Goal: Use online tool/utility: Use online tool/utility

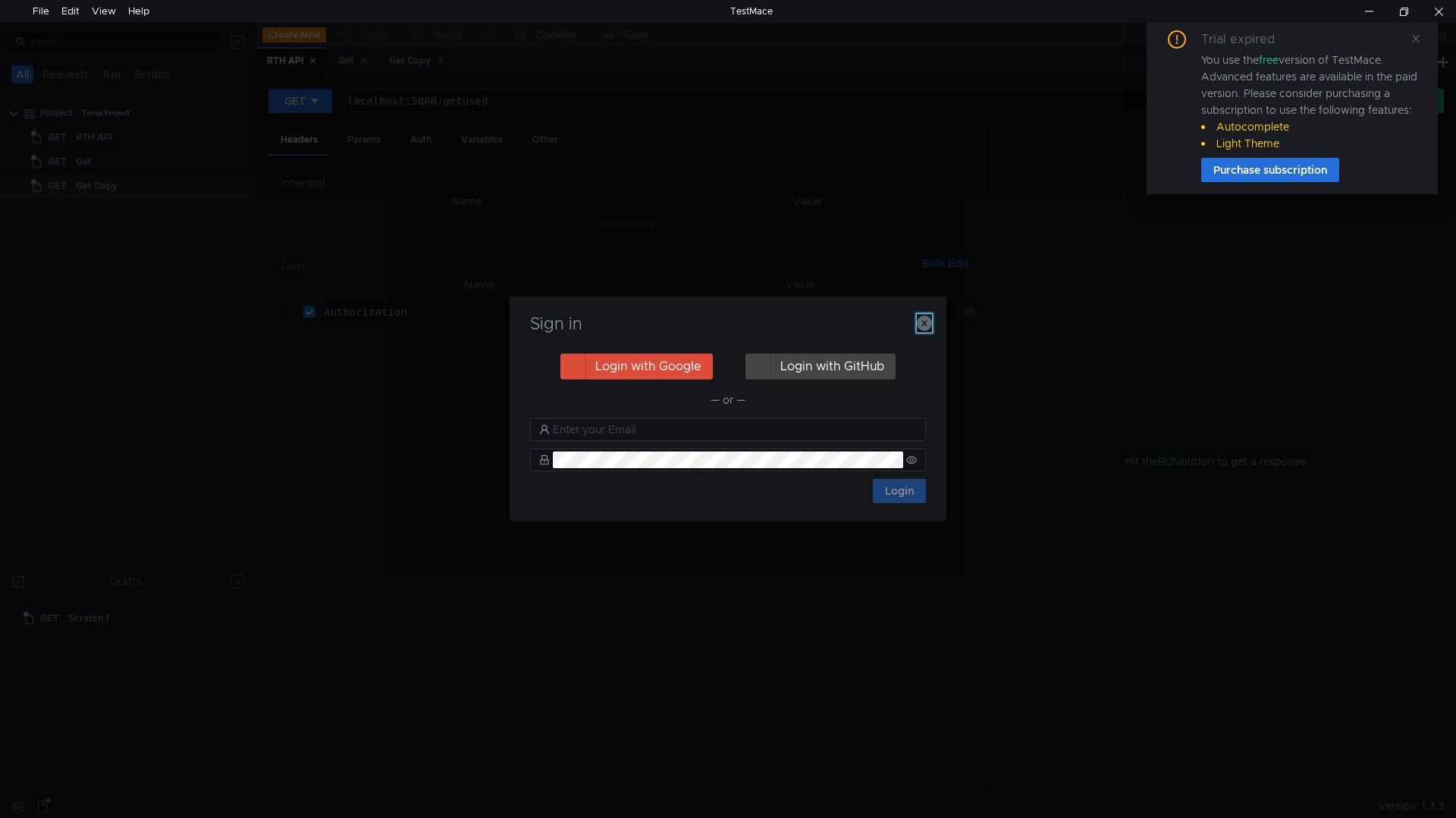
click at [920, 324] on icon "button" at bounding box center [924, 323] width 15 height 15
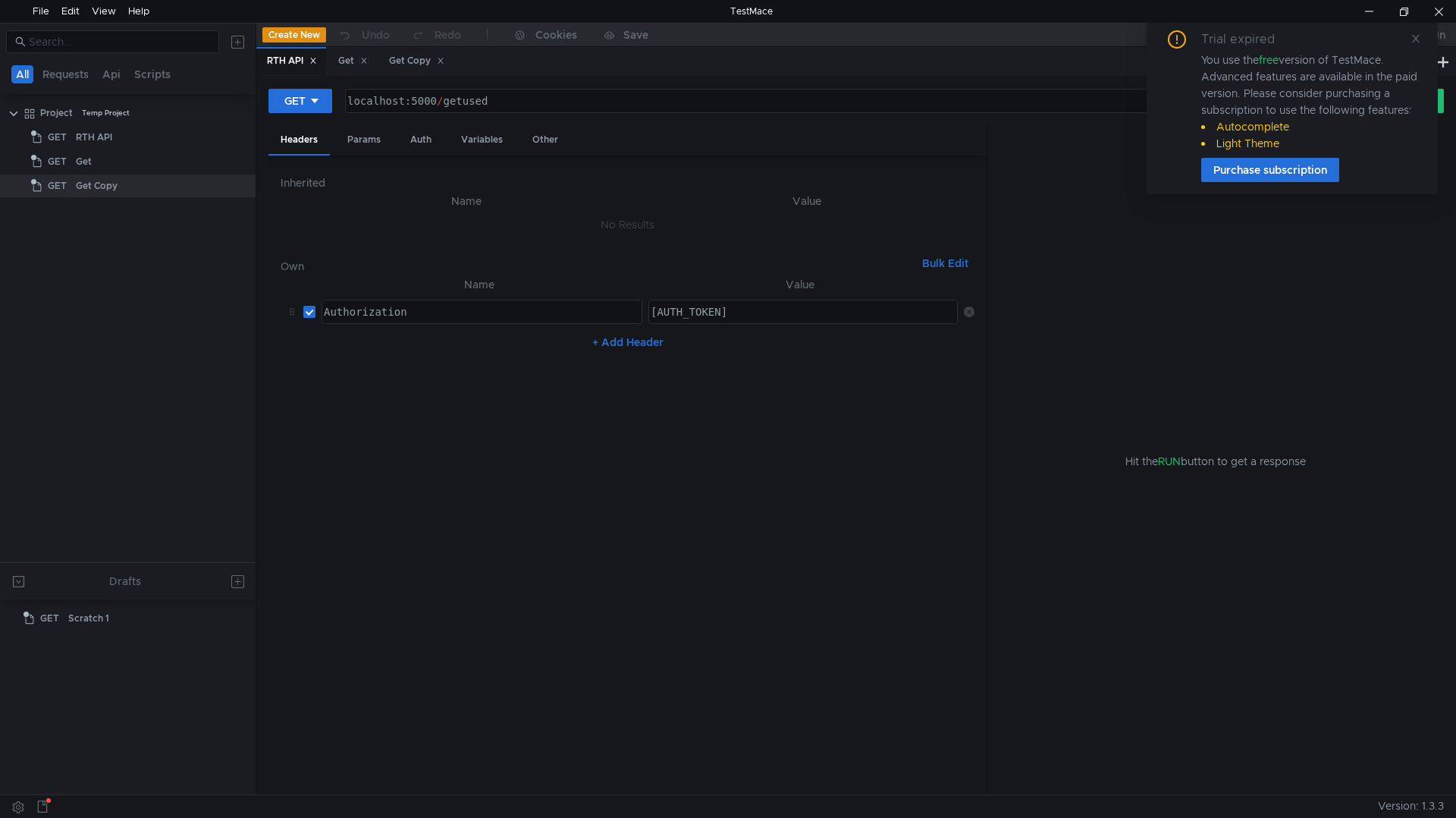
click at [1406, 38] on div "Trial expired You use the free version of TestMace. Advanced features are avail…" at bounding box center [1292, 106] width 254 height 152
click at [1413, 39] on icon at bounding box center [1416, 39] width 11 height 11
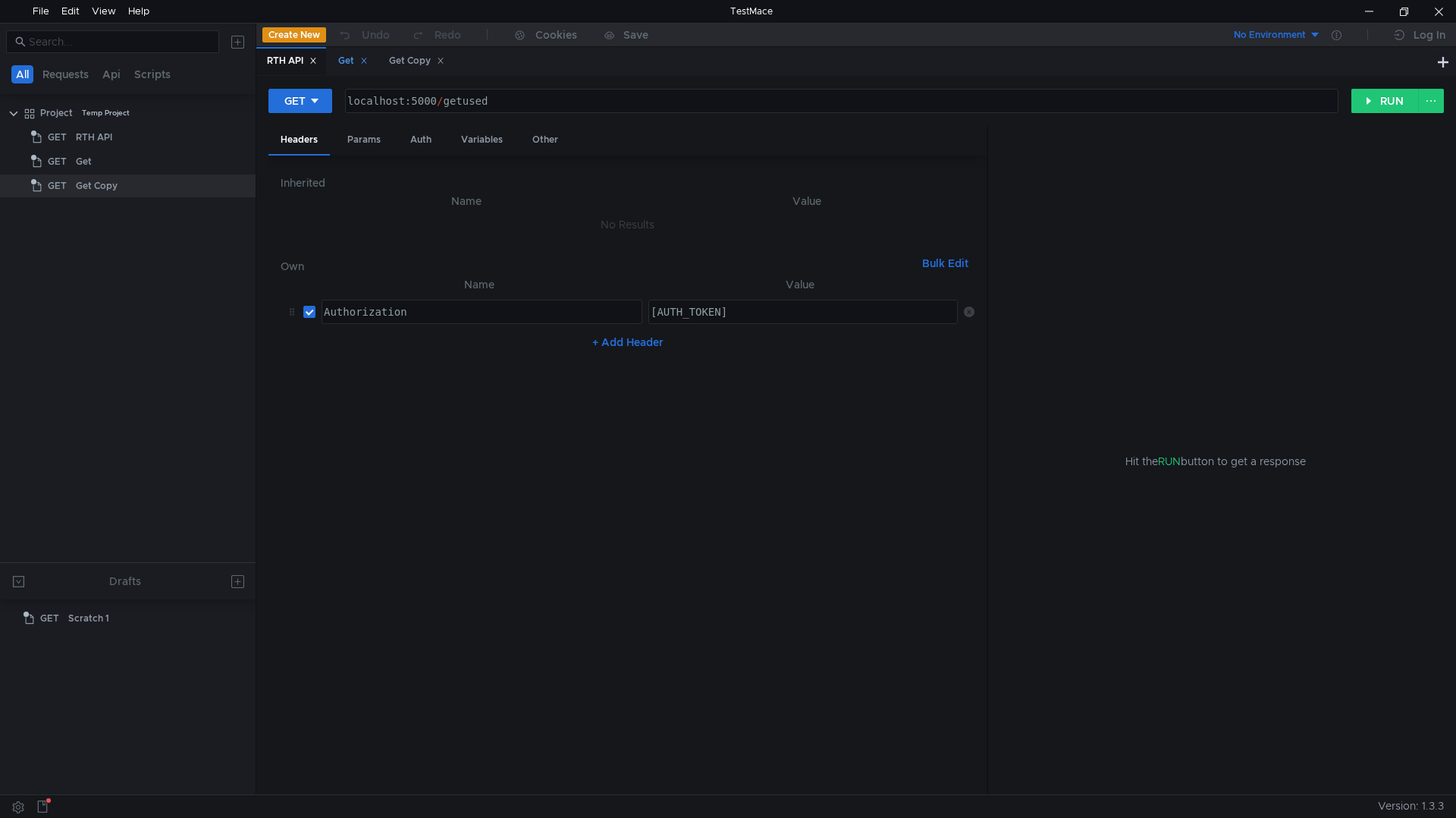
click at [342, 67] on div "Get" at bounding box center [353, 61] width 30 height 16
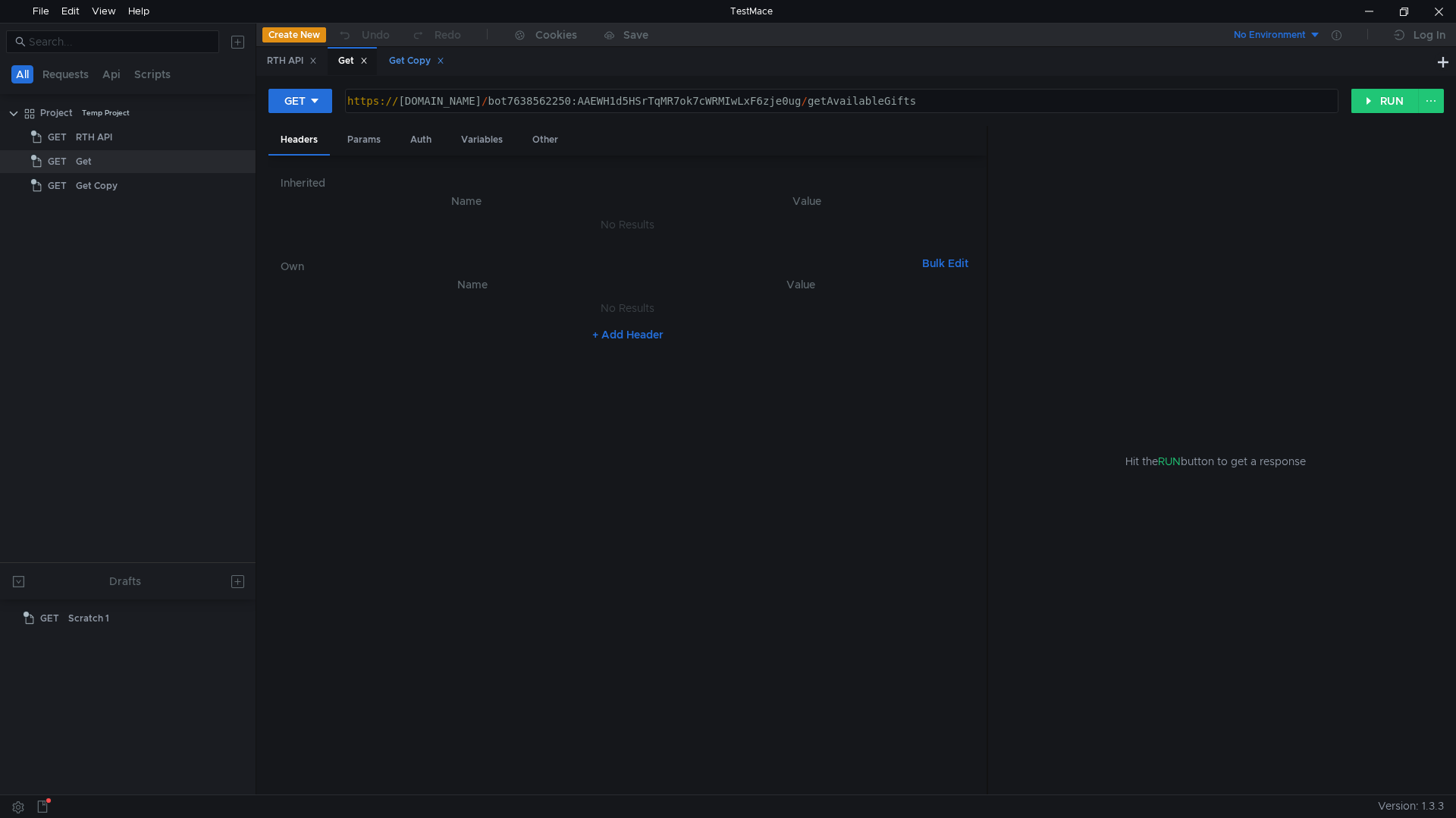
click at [409, 61] on div "Get Copy" at bounding box center [416, 61] width 55 height 16
click at [302, 37] on button "Create New" at bounding box center [294, 35] width 64 height 15
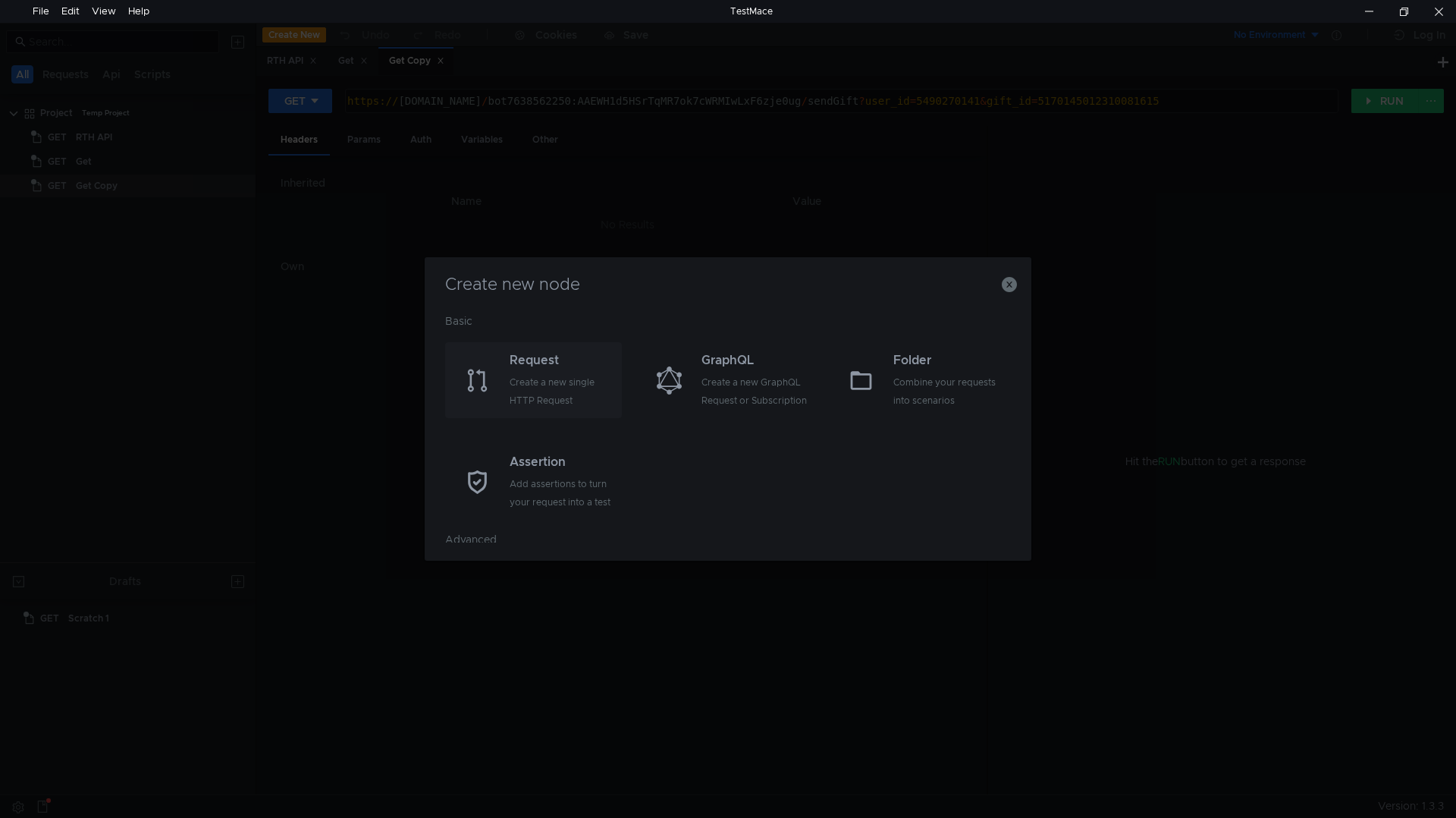
click at [562, 374] on div "Create a new single HTTP Request" at bounding box center [564, 391] width 108 height 36
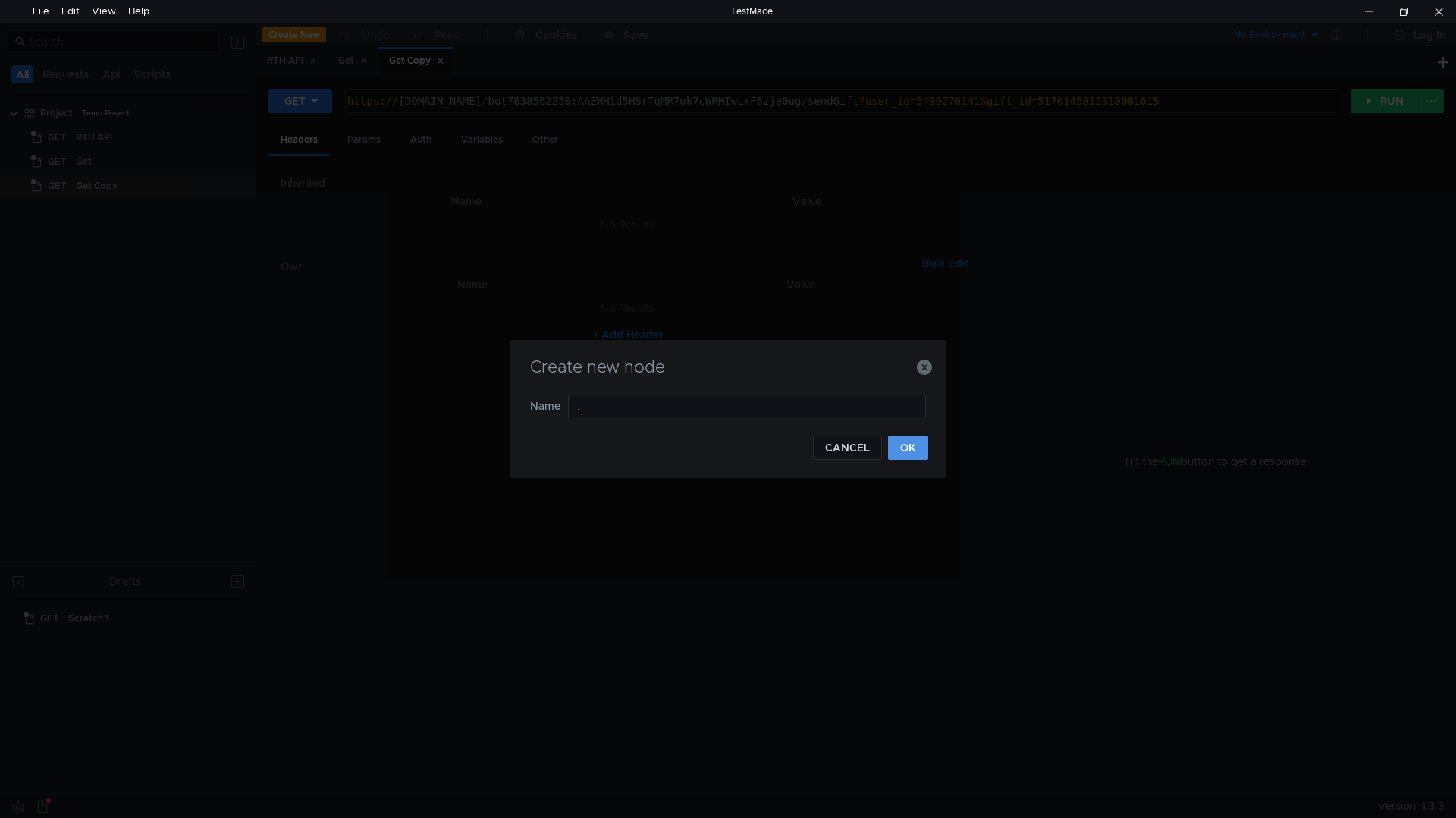
type input "."
click at [920, 447] on button "OK" at bounding box center [907, 447] width 40 height 24
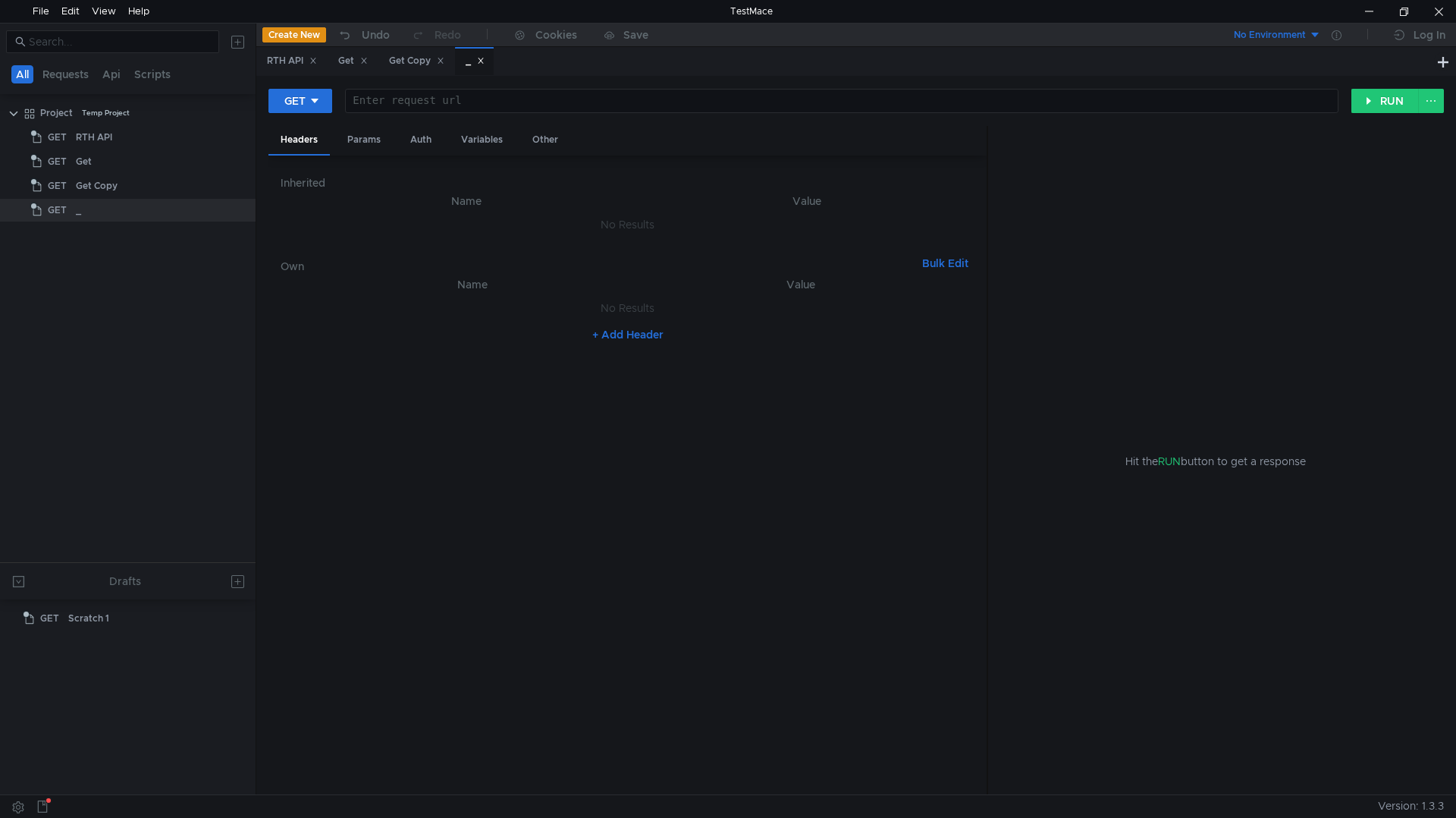
click at [920, 447] on nz-table "Name Value No Results + Add Header" at bounding box center [627, 529] width 693 height 508
click at [293, 102] on div "GET" at bounding box center [294, 101] width 21 height 17
click at [304, 151] on li "POST" at bounding box center [302, 156] width 66 height 24
click at [402, 101] on div at bounding box center [843, 113] width 984 height 36
paste textarea "[URL][DOMAIN_NAME]"
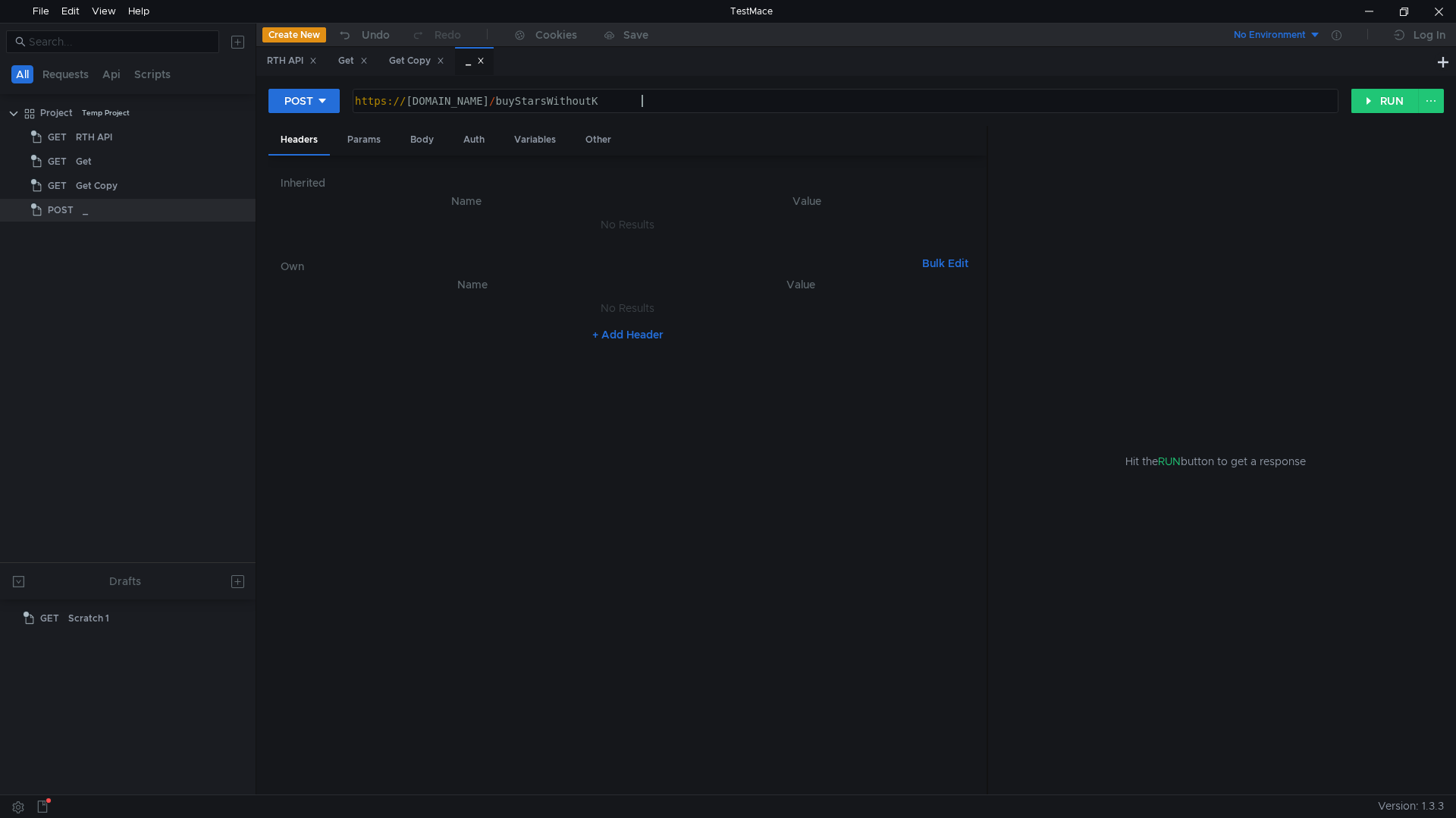
scroll to position [0, 20]
type textarea "[URL][DOMAIN_NAME]"
click at [1388, 103] on button "RUN" at bounding box center [1385, 101] width 68 height 24
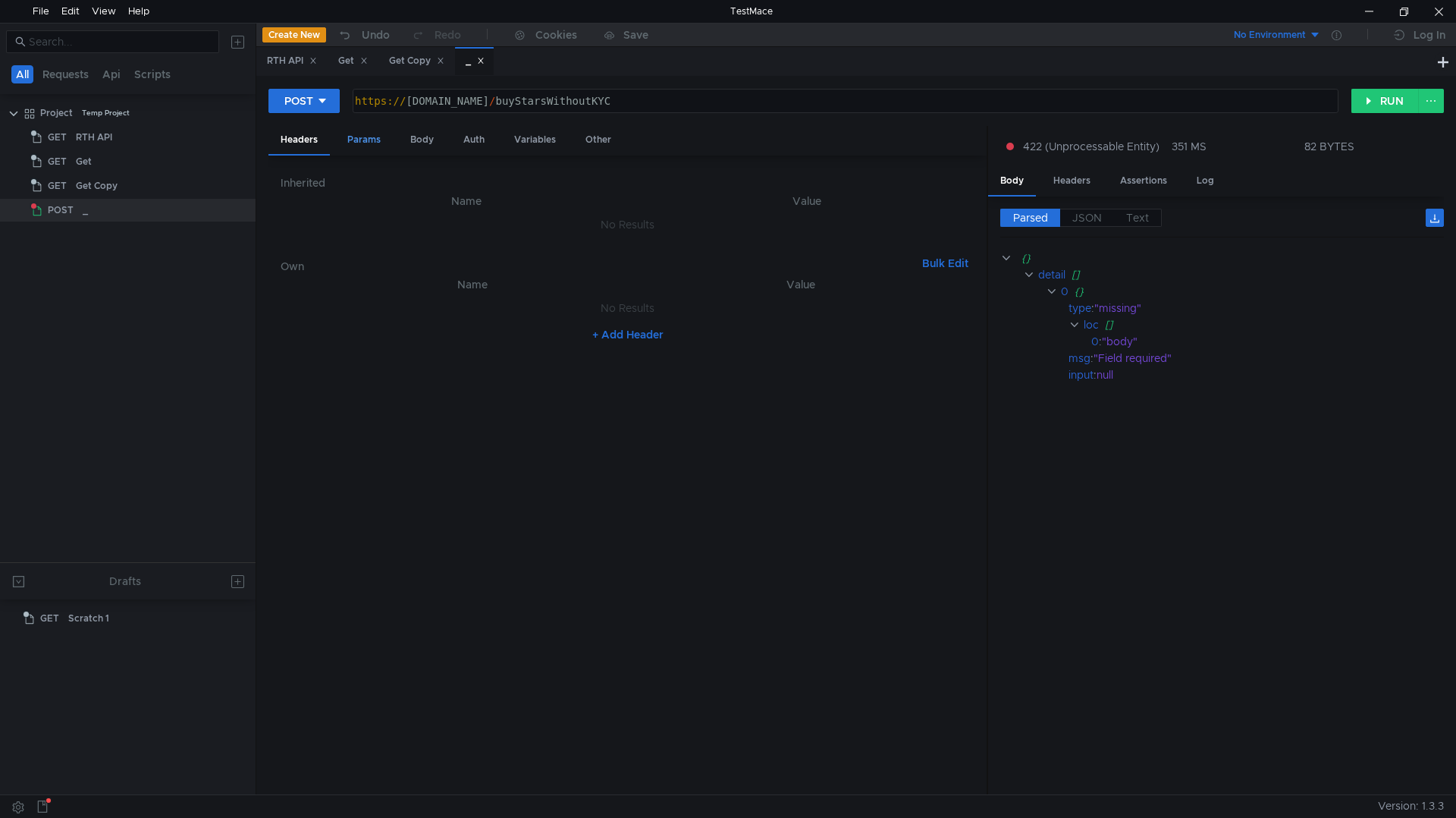
click at [371, 145] on div "Params" at bounding box center [364, 140] width 57 height 28
click at [430, 141] on div "Body" at bounding box center [422, 140] width 48 height 28
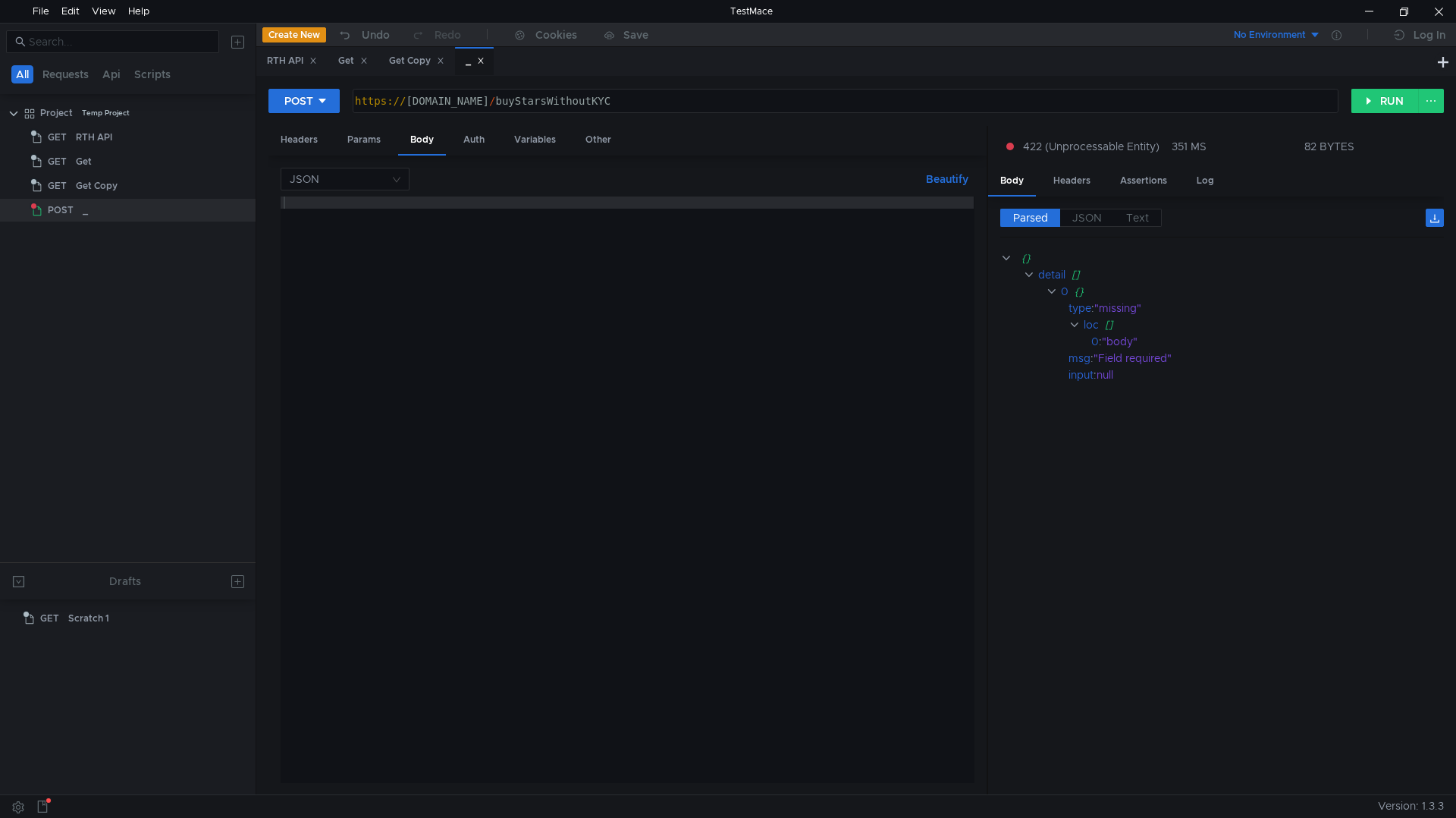
click at [395, 209] on div at bounding box center [627, 501] width 693 height 611
type textarea "{"
paste textarea "cGVybWl0IGluZmxpY3QgYnJpY2sgbWVzc2FnZSBoYW1tZXIgZm9yayB0ZXN0IGVyb3Npb24gZ2VuaXV…"
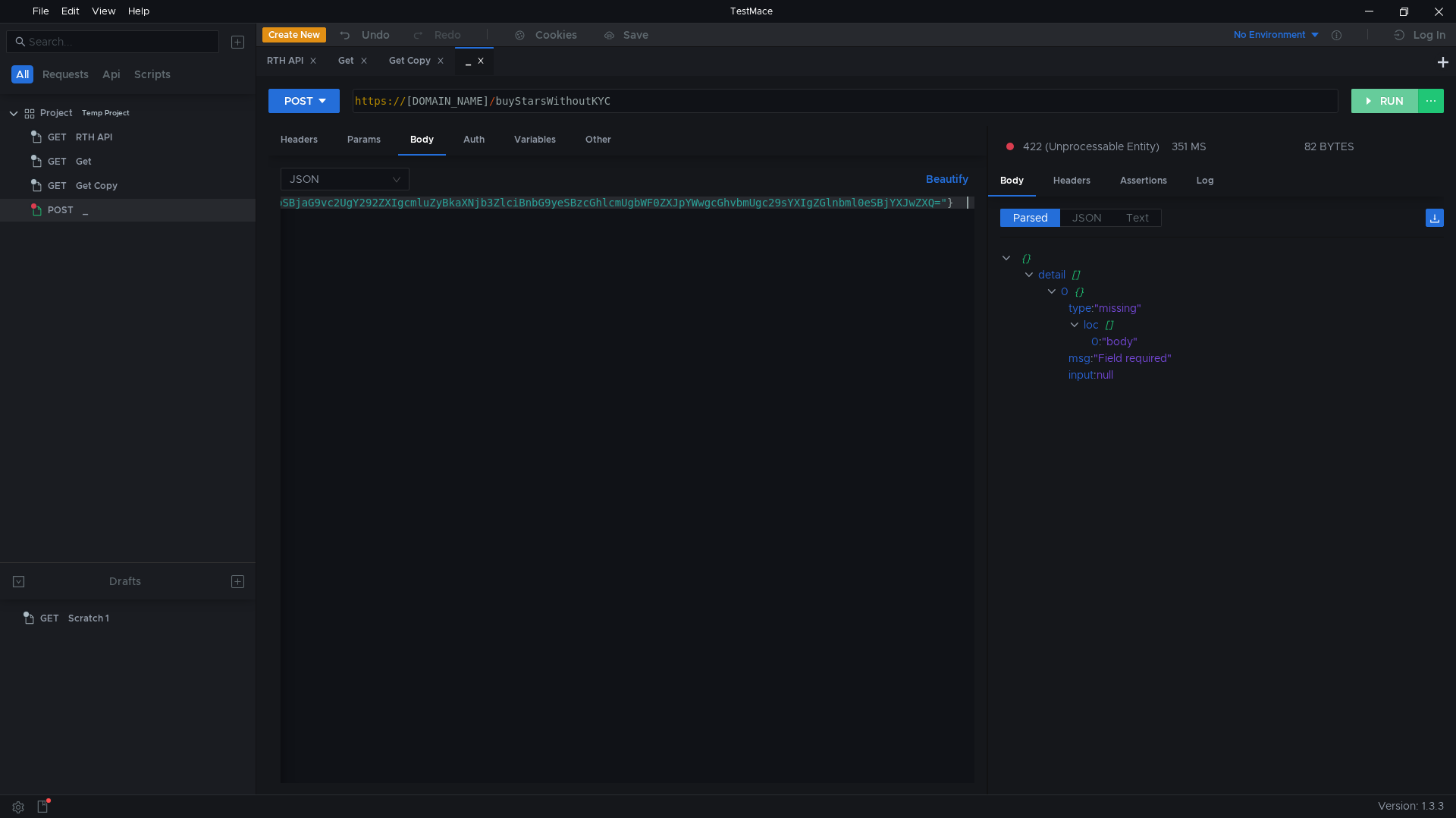
type textarea "{"username": "SlavaFeofilovv", "amount": "50", "seed": "cGVybWl0IGluZmxpY3QgYnJ…"
click at [1387, 94] on button "RUN" at bounding box center [1385, 101] width 68 height 24
click at [342, 207] on div "{ "username" : "SlavaFeofilovv" , "amount" : "50" , "seed" : "cGVybWl0IGluZmxpY…" at bounding box center [1156, 498] width 1751 height 604
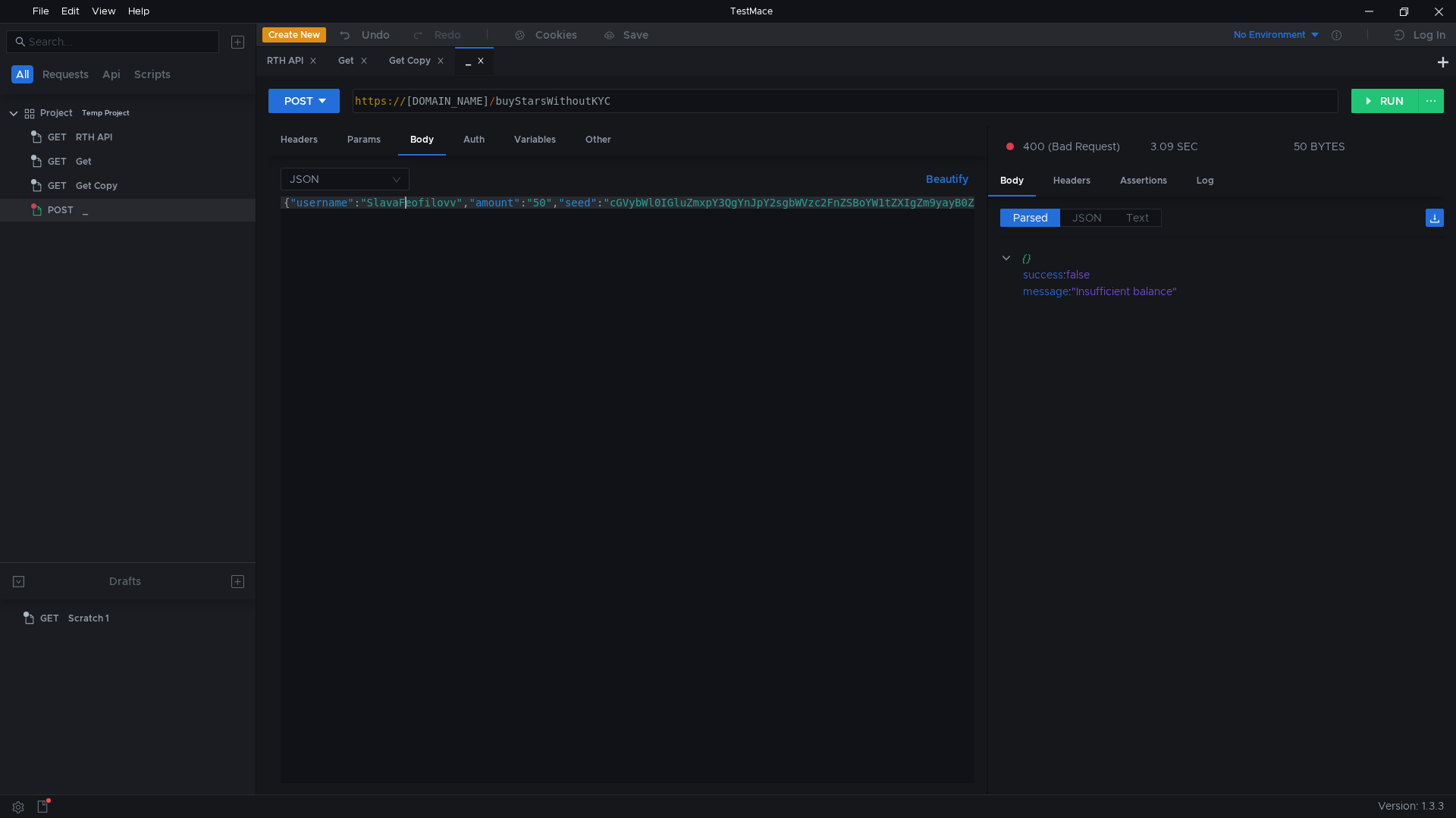
click at [402, 197] on div "{ "username" : "SlavaFeofilovv" , "amount" : "50" , "seed" : "cGVybWl0IGluZmxpY…" at bounding box center [1156, 498] width 1751 height 604
drag, startPoint x: 431, startPoint y: 101, endPoint x: 536, endPoint y: 106, distance: 105.1
click at [536, 106] on div "https:// [DOMAIN_NAME] / buyStarsWithoutKYC" at bounding box center [843, 113] width 984 height 36
click at [432, 99] on div "https:// [DOMAIN_NAME] / buyStarsWithoutKYC" at bounding box center [845, 101] width 984 height 23
drag, startPoint x: 433, startPoint y: 99, endPoint x: 406, endPoint y: 113, distance: 30.4
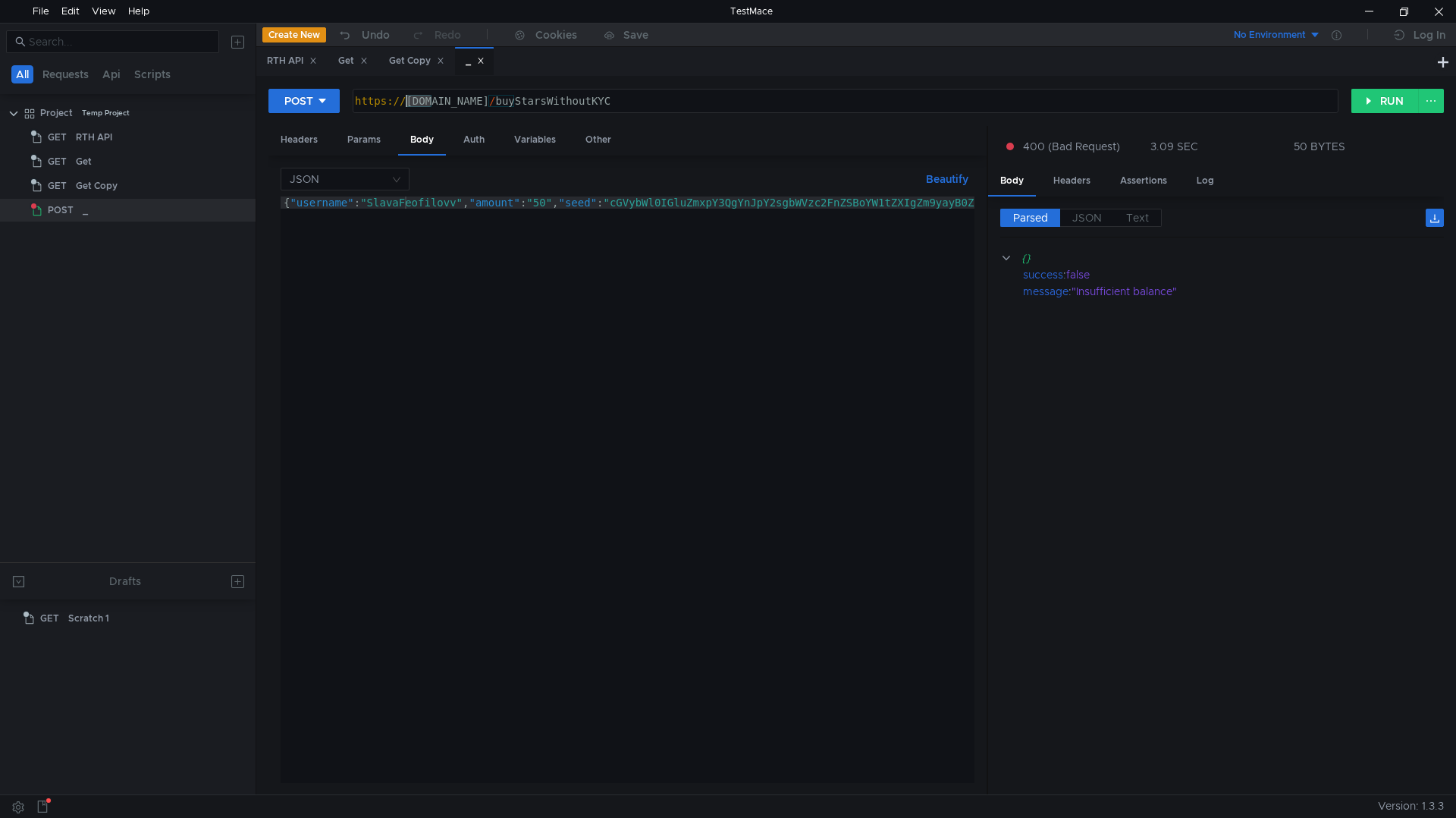
click at [406, 113] on div "[URL][DOMAIN_NAME] https:// [DOMAIN_NAME] / buyStarsWithoutKYC הההההההההההההההה…" at bounding box center [845, 101] width 986 height 24
drag, startPoint x: 625, startPoint y: 101, endPoint x: 511, endPoint y: 114, distance: 114.7
click at [511, 114] on div "[URL][DOMAIN_NAME] https:// [DOMAIN_NAME] / buyStarsWithoutKYC הההההההההההההההה…" at bounding box center [845, 101] width 987 height 26
type textarea "[URL][DOMAIN_NAME]"
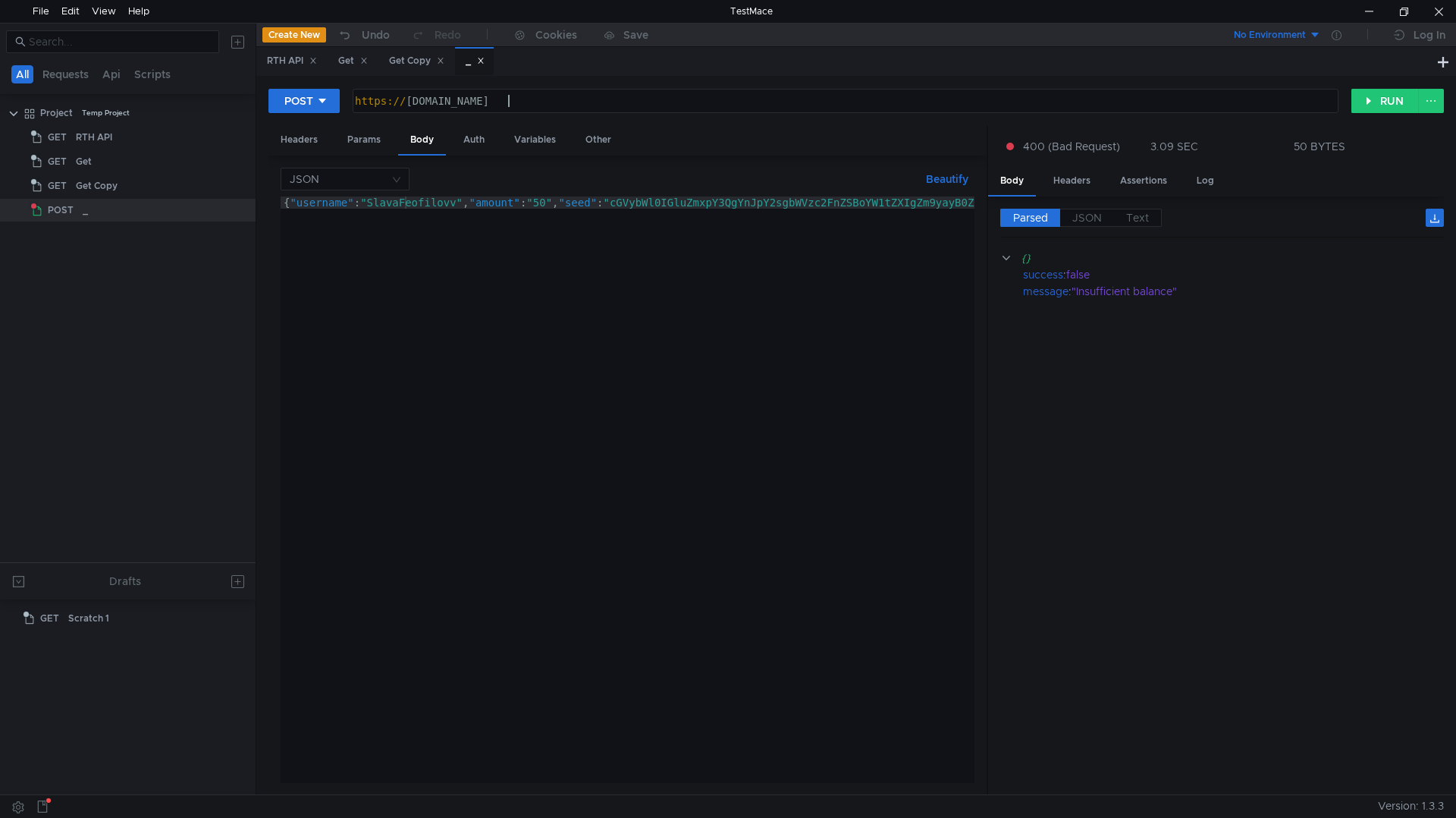
scroll to position [0, 10]
click at [317, 101] on icon at bounding box center [323, 101] width 11 height 11
click at [1386, 104] on div at bounding box center [728, 409] width 1456 height 818
click at [1386, 104] on button "RUN" at bounding box center [1385, 101] width 68 height 24
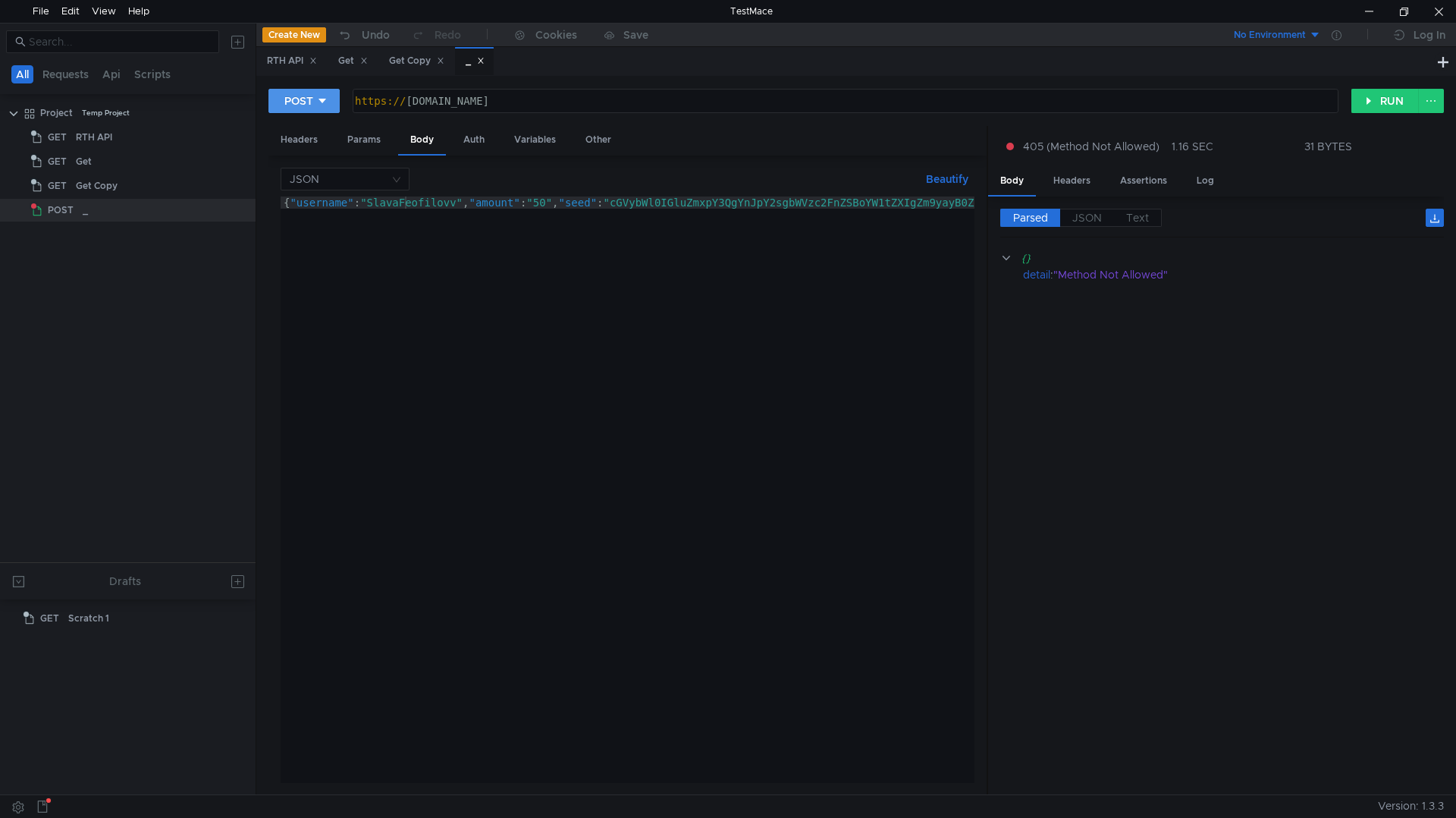
click at [303, 100] on div "POST" at bounding box center [298, 101] width 29 height 17
click at [317, 134] on li "GET" at bounding box center [304, 132] width 71 height 24
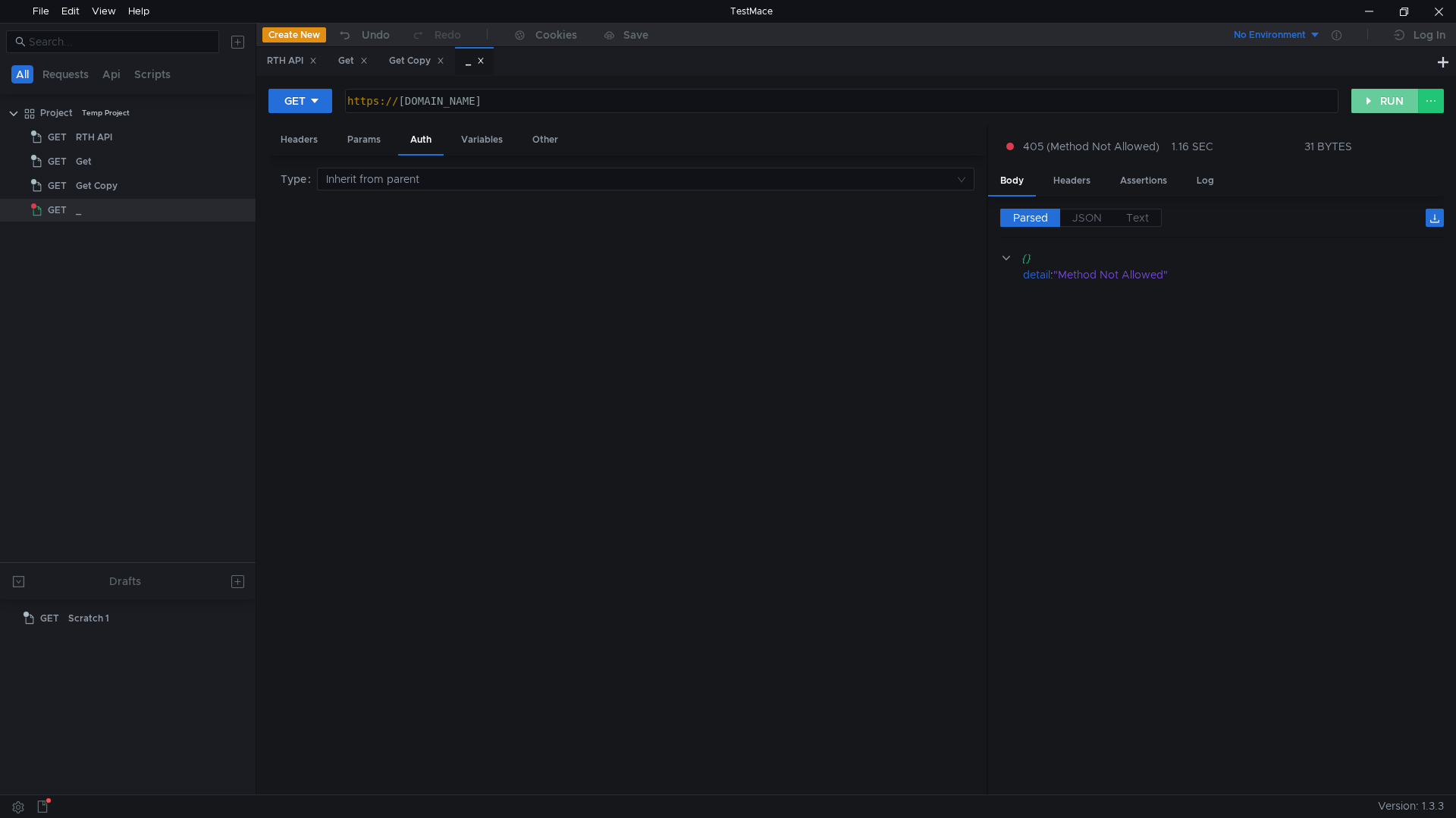
click at [1399, 86] on div "GET [URL][DOMAIN_NAME] https:// [DOMAIN_NAME] ההההההההההההההההההההההההההההההההה…" at bounding box center [855, 435] width 1199 height 718
click at [1397, 103] on button "RUN" at bounding box center [1385, 101] width 68 height 24
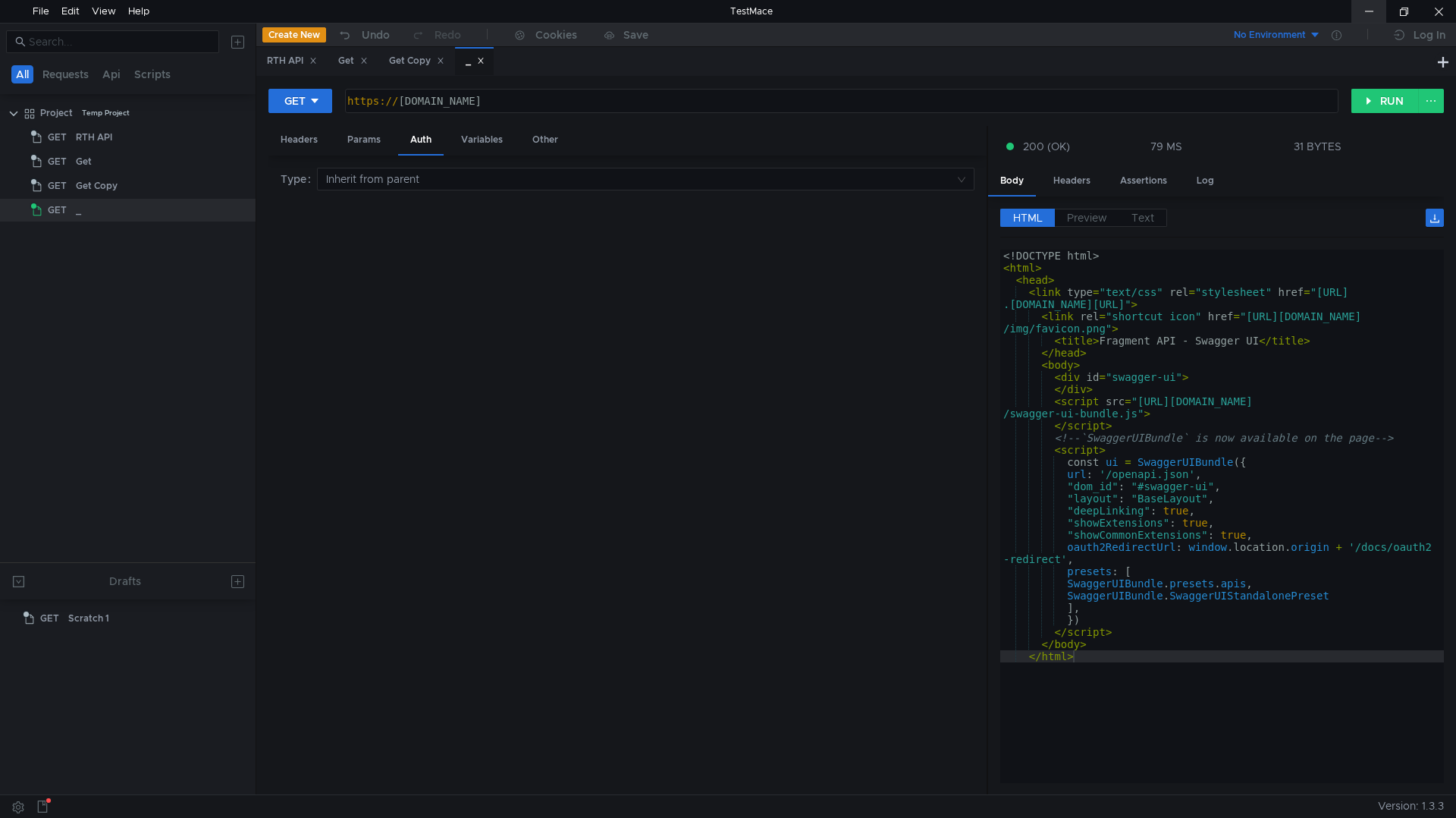
click at [1372, 6] on div at bounding box center [1368, 11] width 35 height 23
type textarea "</html>"
drag, startPoint x: 1190, startPoint y: 655, endPoint x: 1271, endPoint y: 666, distance: 81.7
click at [1271, 666] on div "<! DOCTYPE html > < html > < head > < link type = "text/css" rel = "stylesheet"…" at bounding box center [1221, 526] width 444 height 552
click at [1061, 183] on div "Headers" at bounding box center [1071, 181] width 61 height 28
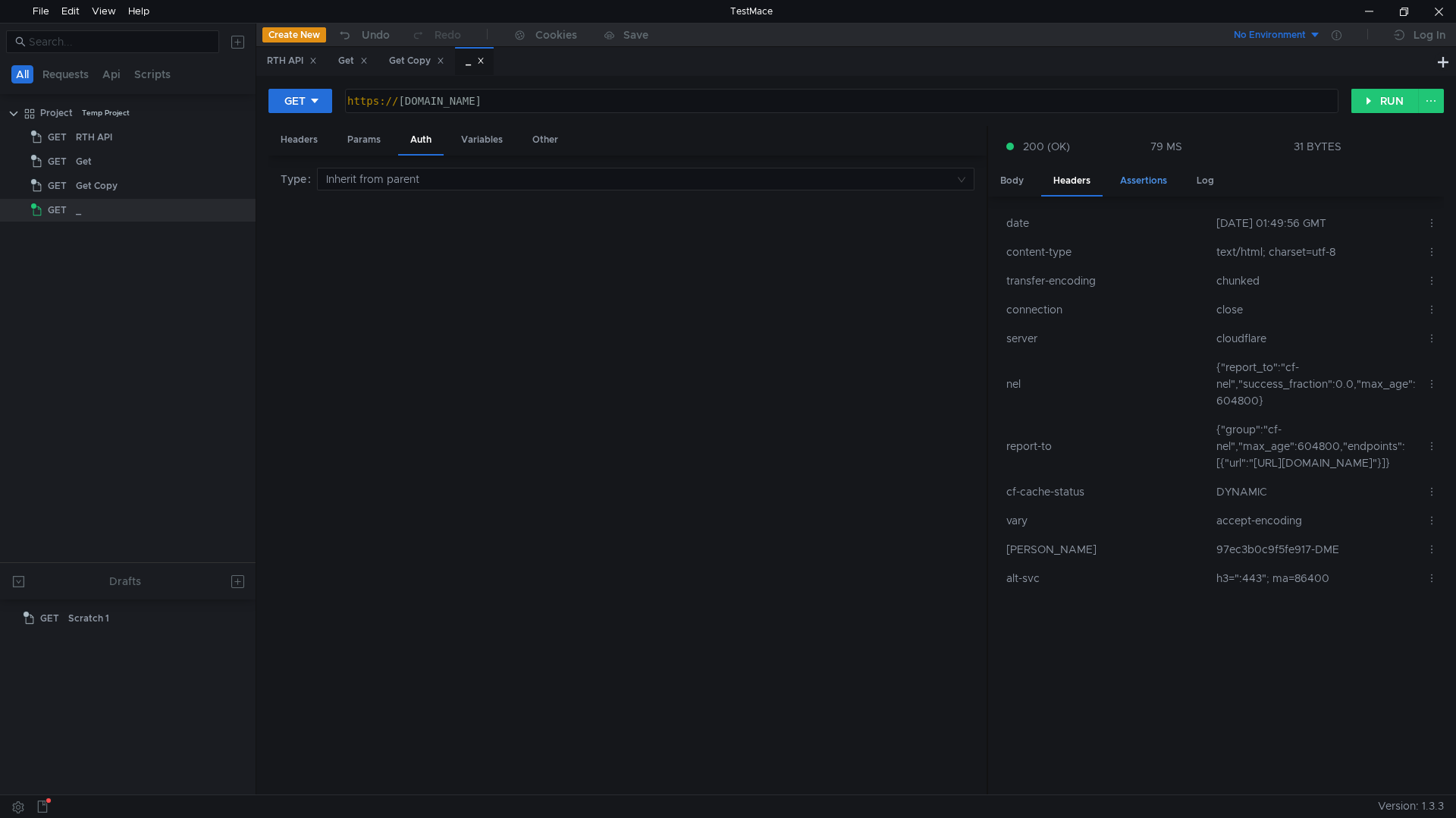
click at [1134, 182] on div "Assertions" at bounding box center [1143, 181] width 71 height 28
click at [1134, 182] on div "Assertions" at bounding box center [1143, 181] width 71 height 28
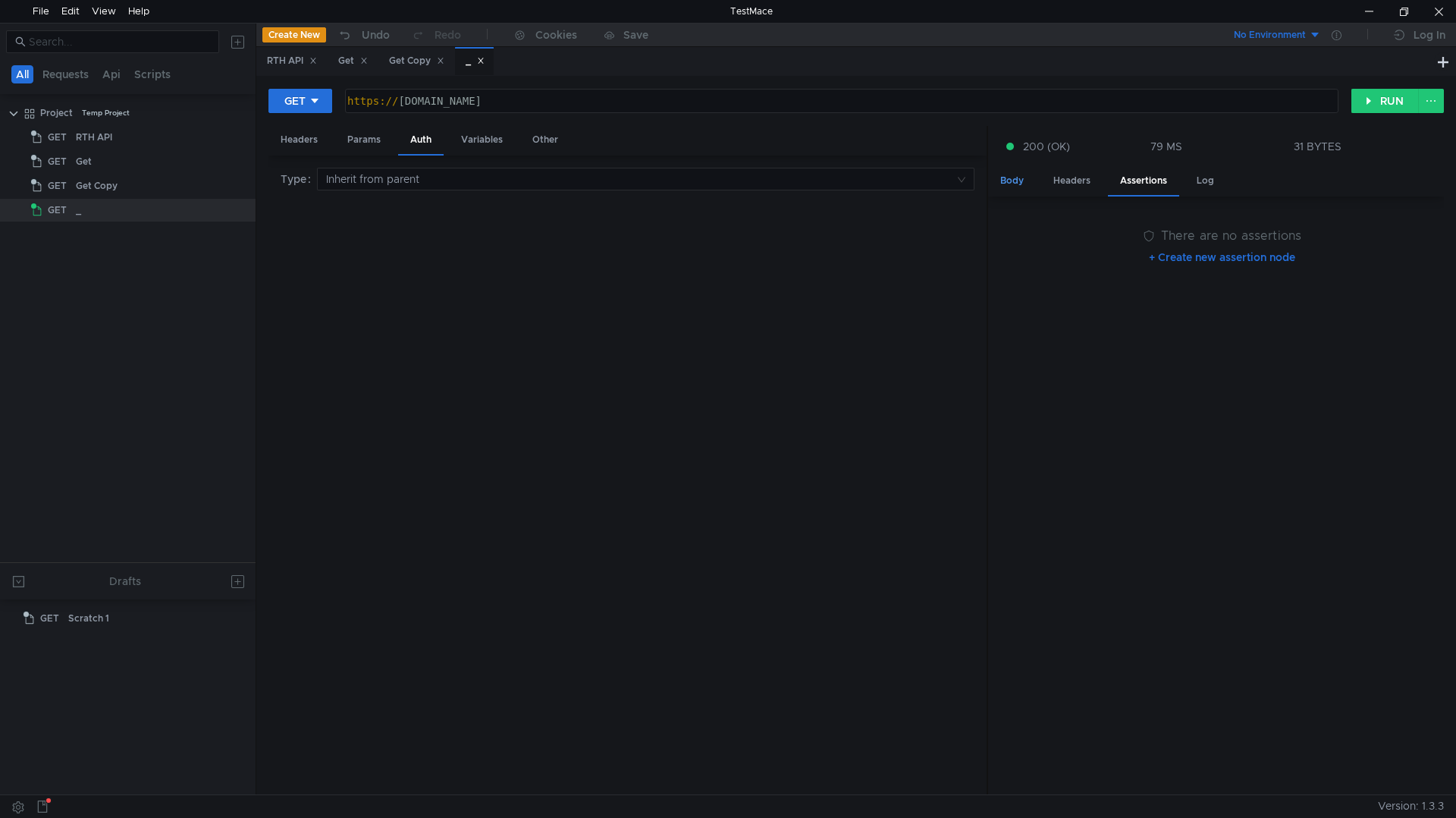
click at [1020, 182] on div "Body" at bounding box center [1012, 181] width 48 height 28
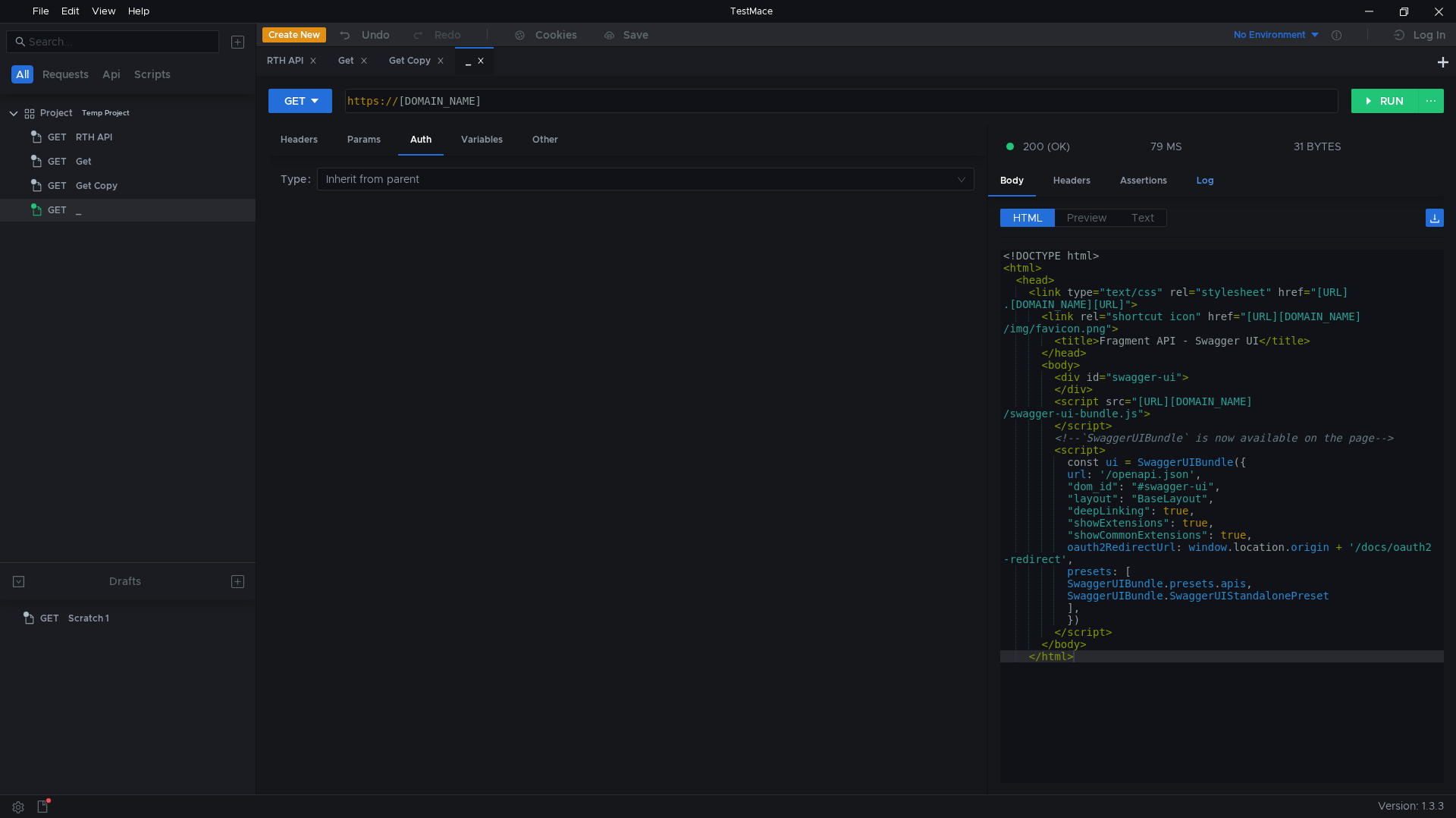
click at [1213, 173] on div "Log" at bounding box center [1205, 181] width 42 height 28
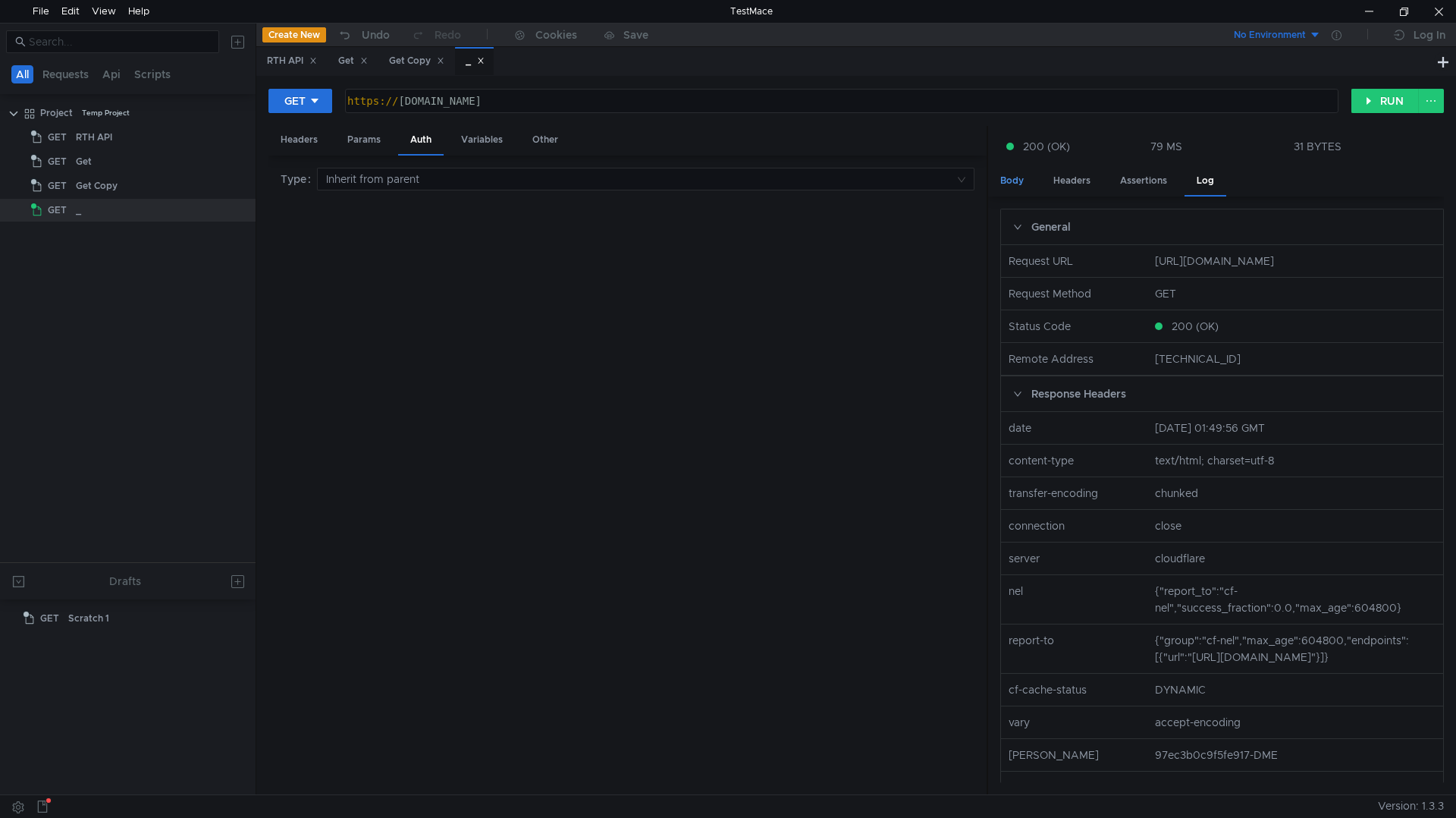
click at [1011, 177] on div "Body" at bounding box center [1012, 181] width 48 height 28
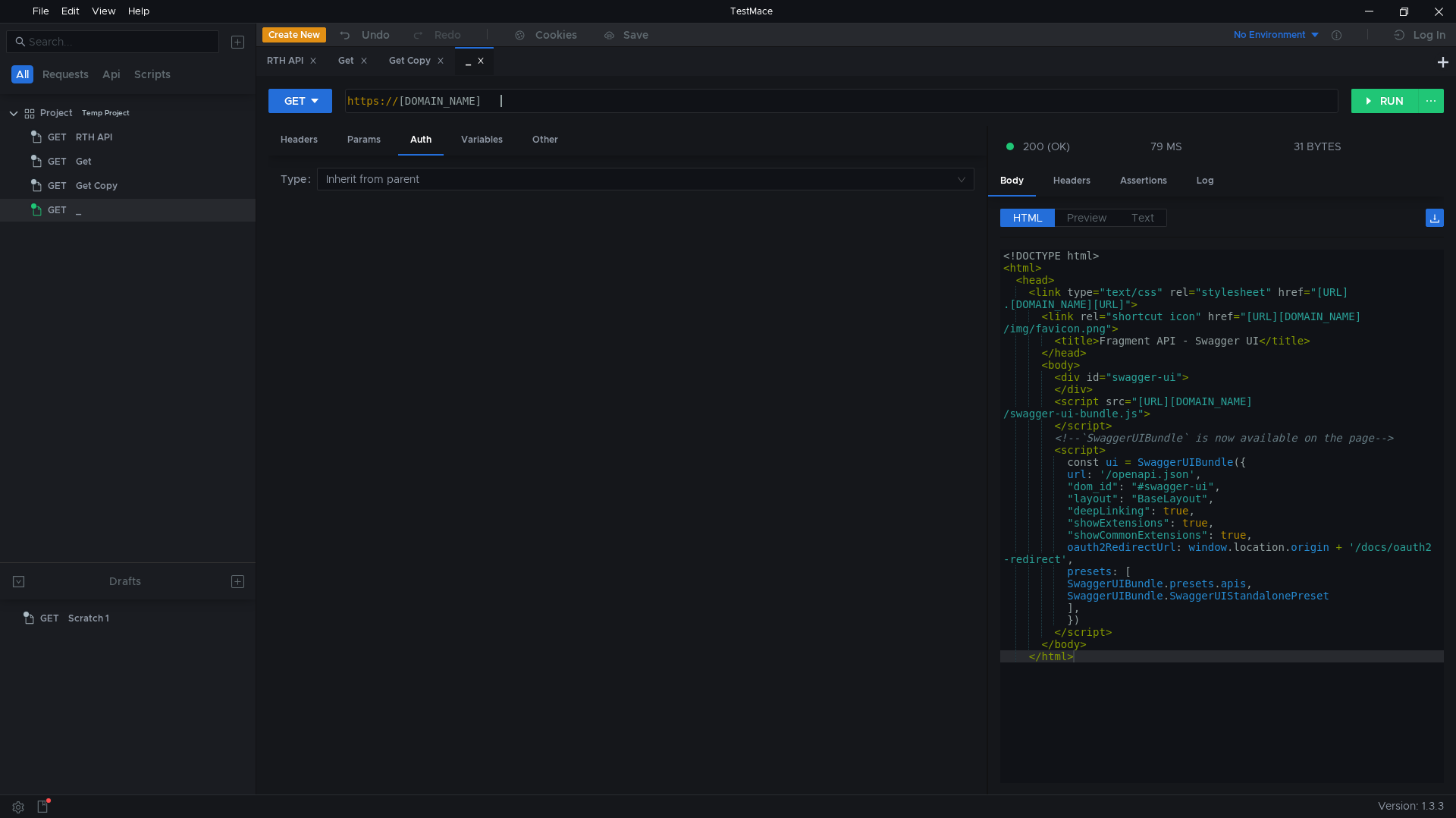
click at [544, 99] on div "https:// [DOMAIN_NAME]" at bounding box center [840, 113] width 992 height 36
paste textarea "/openapi.json"
type textarea "[URL][DOMAIN_NAME]"
click at [1379, 98] on button "RUN" at bounding box center [1385, 101] width 68 height 24
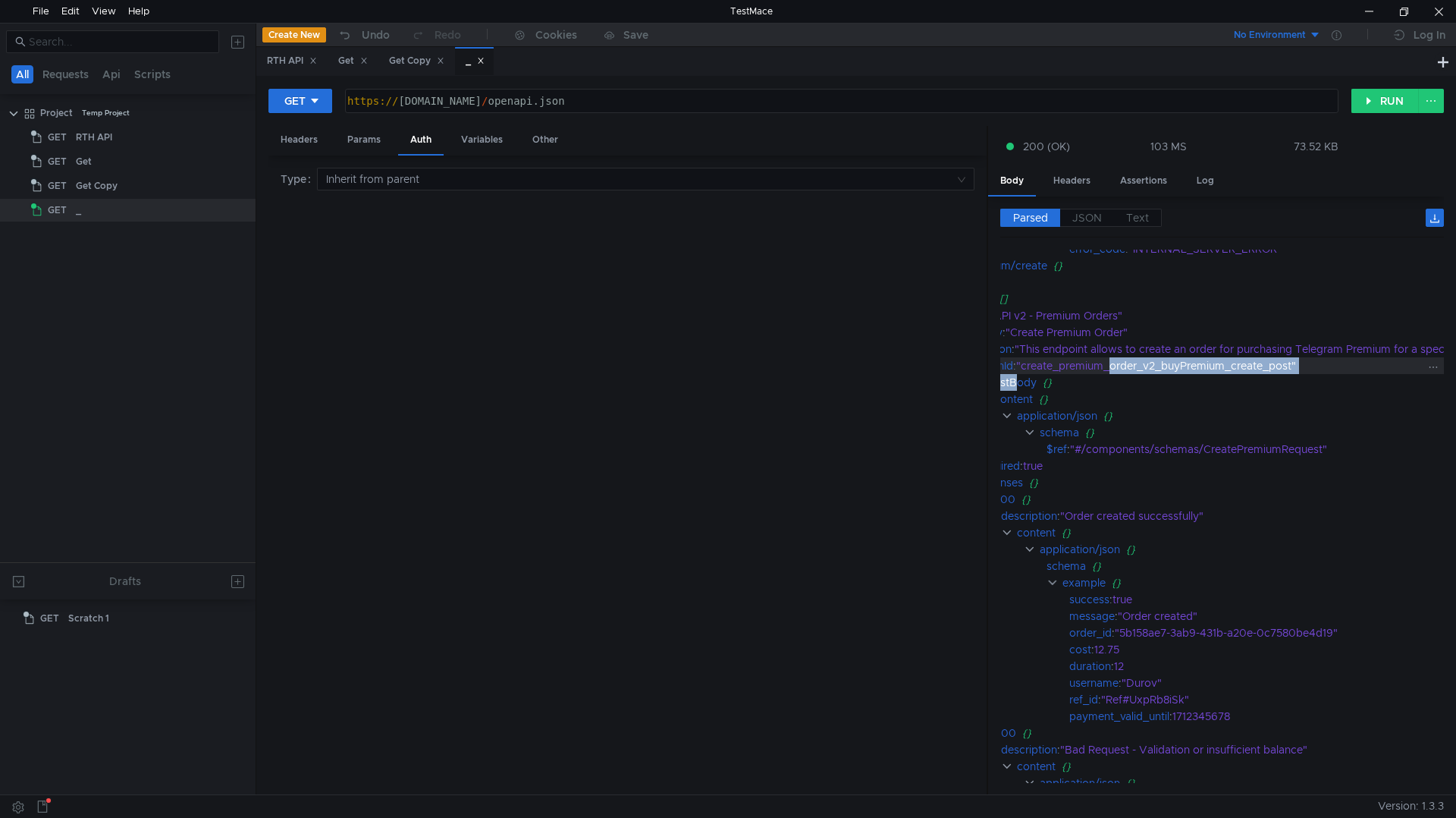
scroll to position [6372, 104]
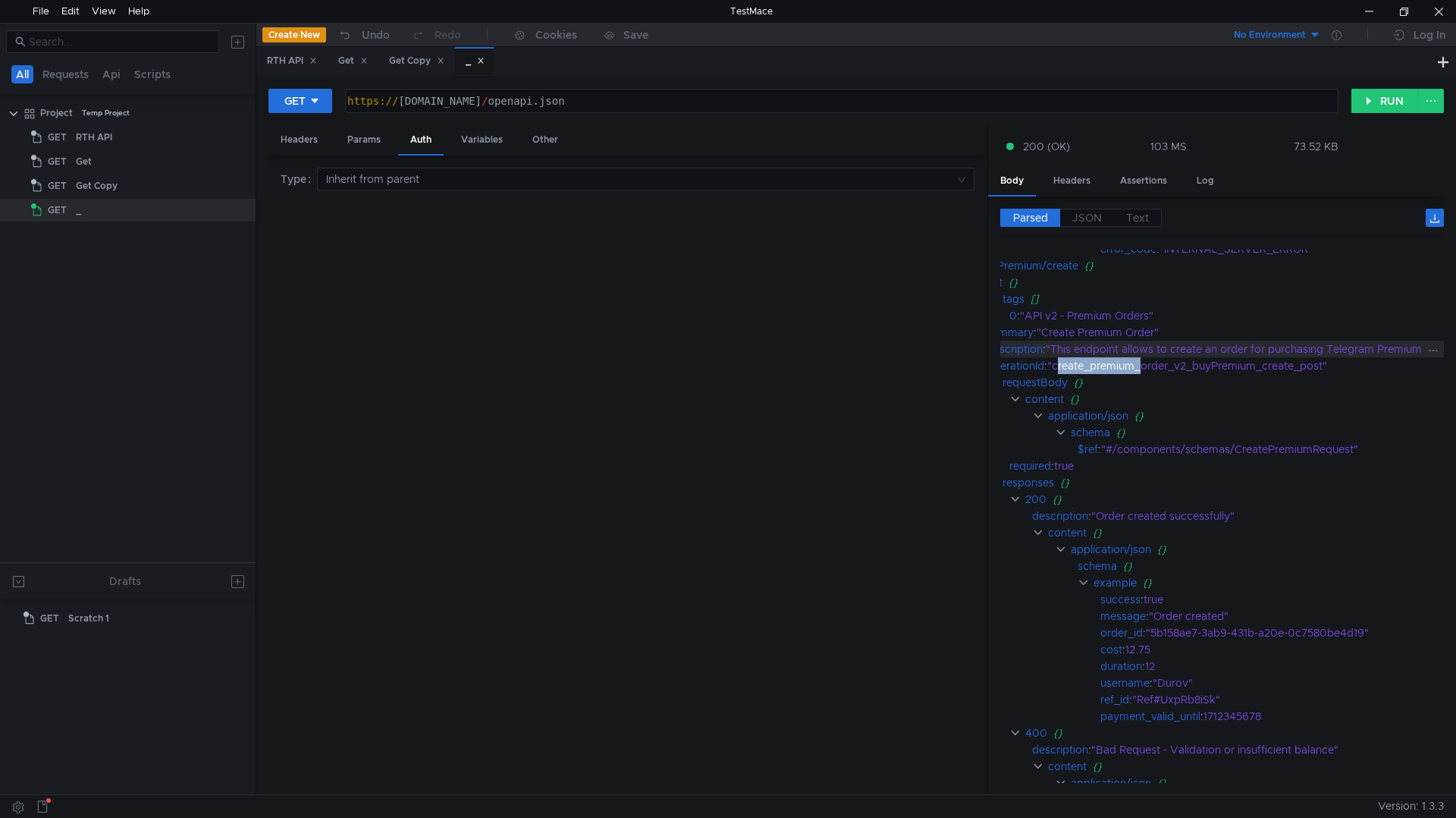
drag, startPoint x: 1248, startPoint y: 368, endPoint x: 1074, endPoint y: 357, distance: 174.3
click at [1064, 359] on div ""create_premium_order_v2_buyPremium_create_post"" at bounding box center [1403, 365] width 713 height 17
click at [1075, 357] on div ""This endpoint allows to create an order for purchasing Telegram Premium for a …" at bounding box center [1403, 348] width 715 height 17
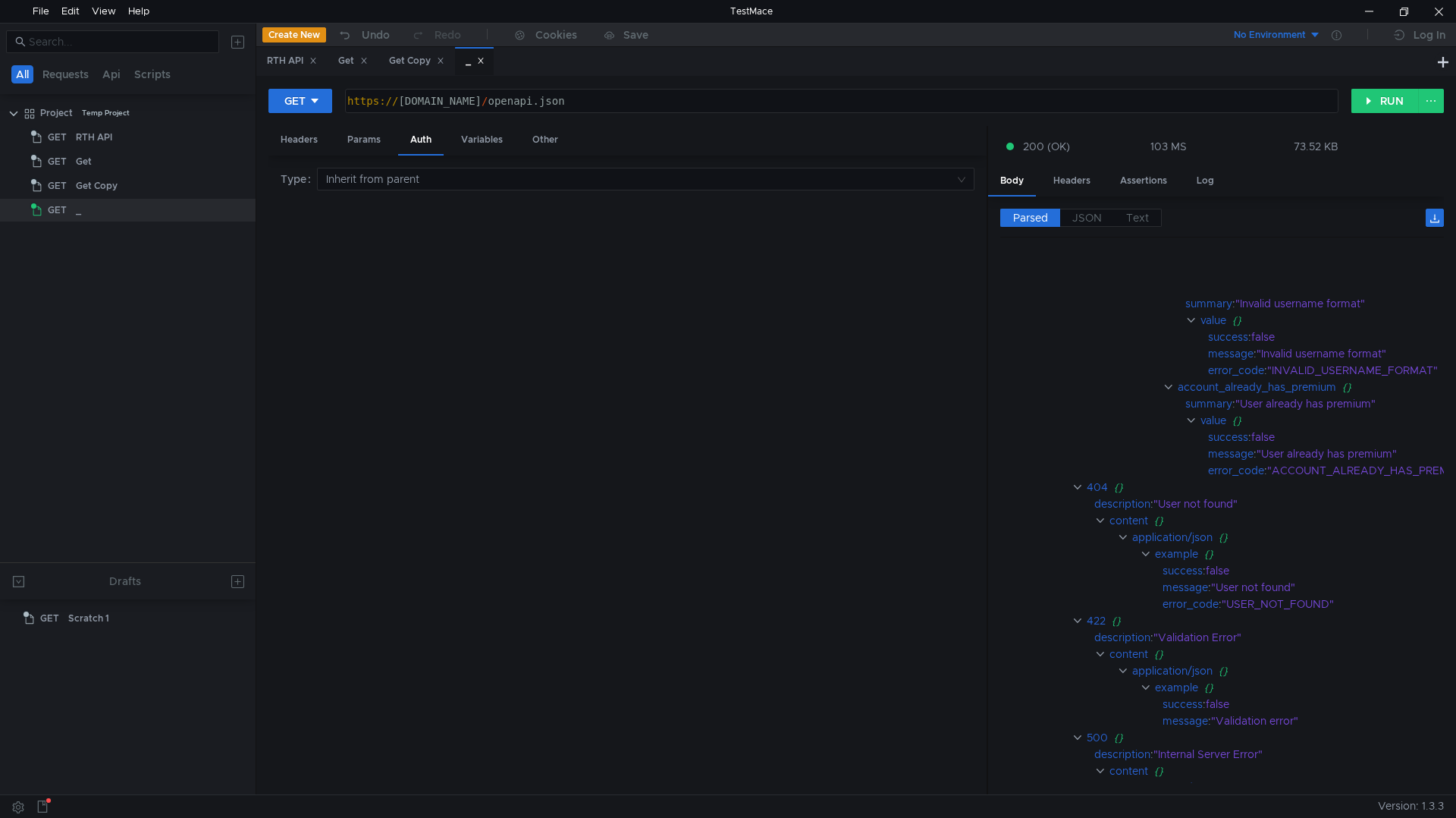
scroll to position [11834, 42]
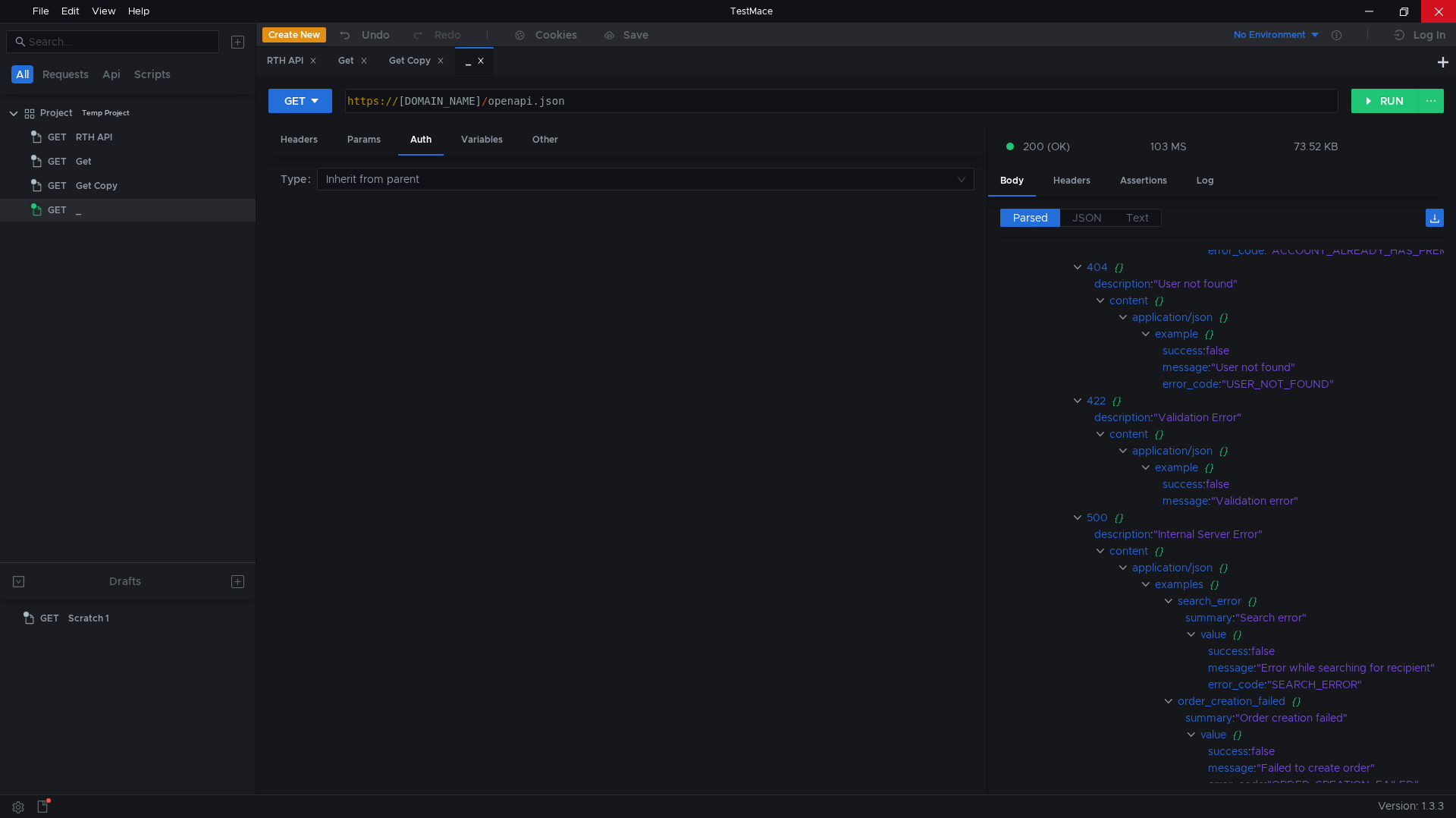
click at [1447, 7] on div at bounding box center [1438, 11] width 35 height 23
